Goal: Transaction & Acquisition: Purchase product/service

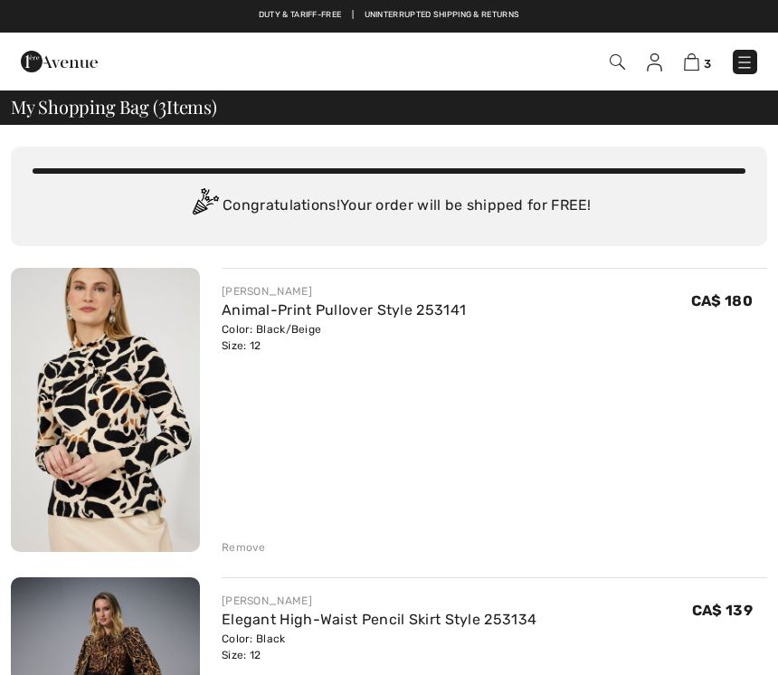
click at [253, 546] on div "Remove" at bounding box center [244, 547] width 44 height 16
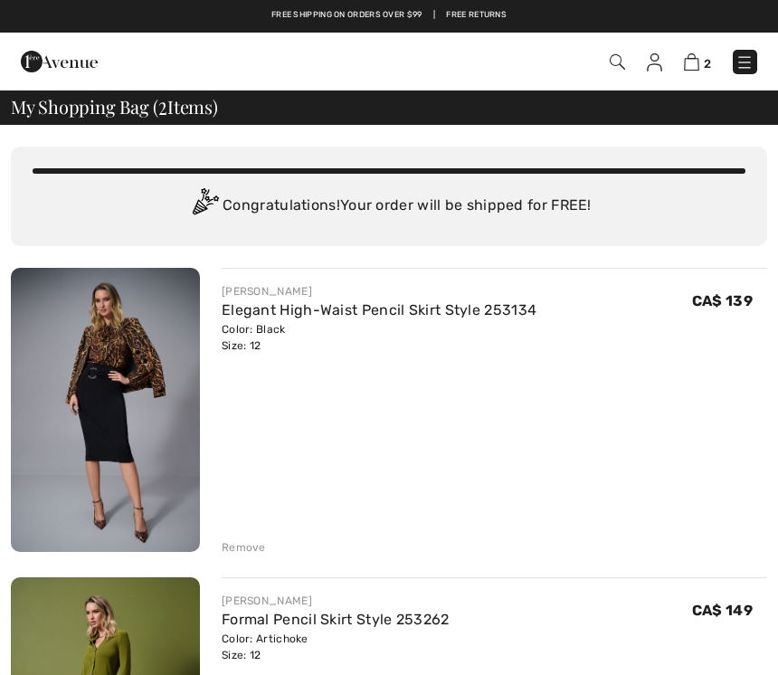
click at [247, 547] on div "Remove" at bounding box center [244, 547] width 44 height 16
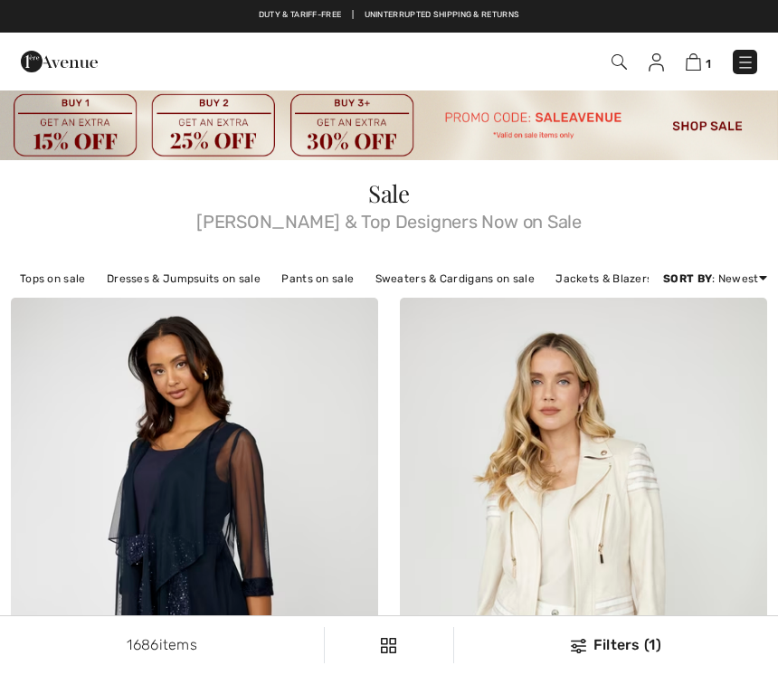
checkbox input "true"
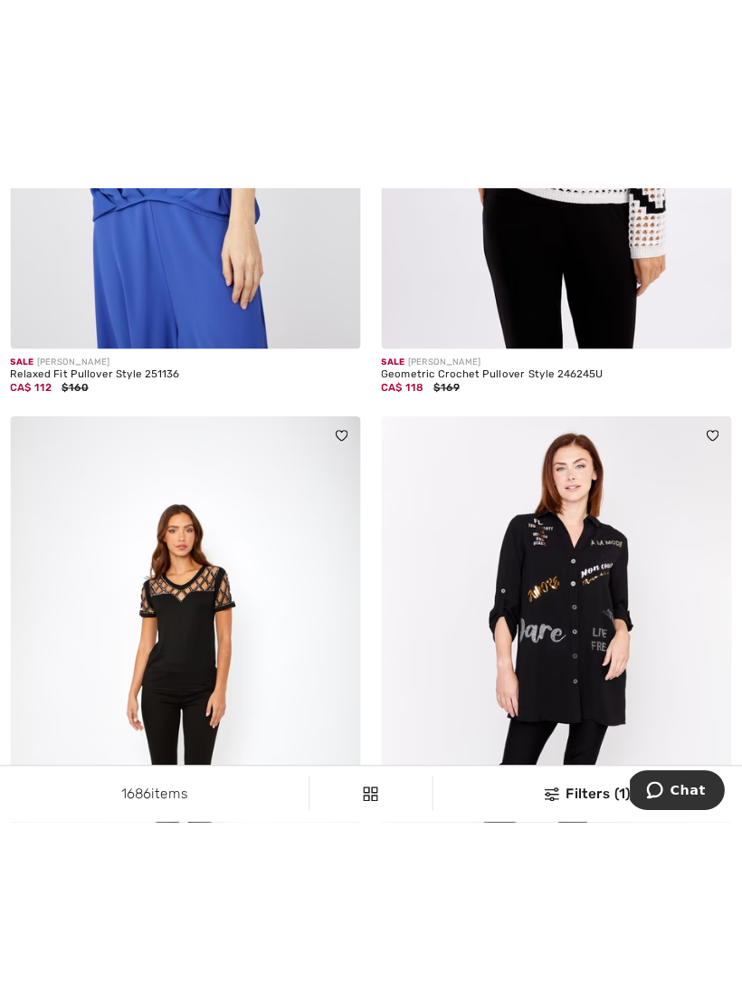
scroll to position [9105, 0]
